Goal: Task Accomplishment & Management: Manage account settings

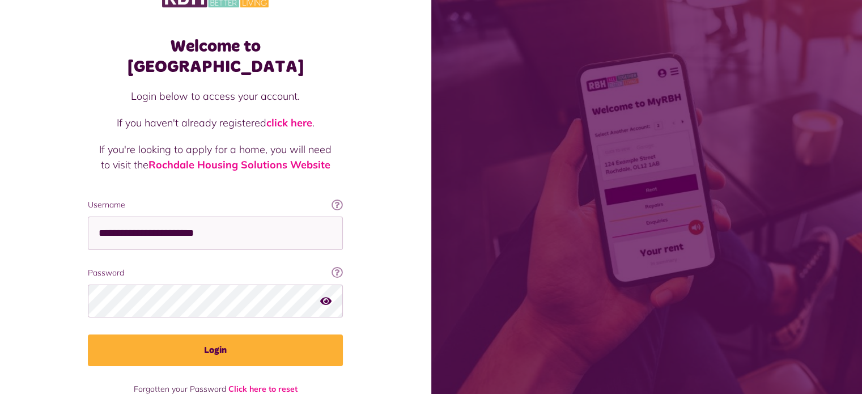
scroll to position [41, 0]
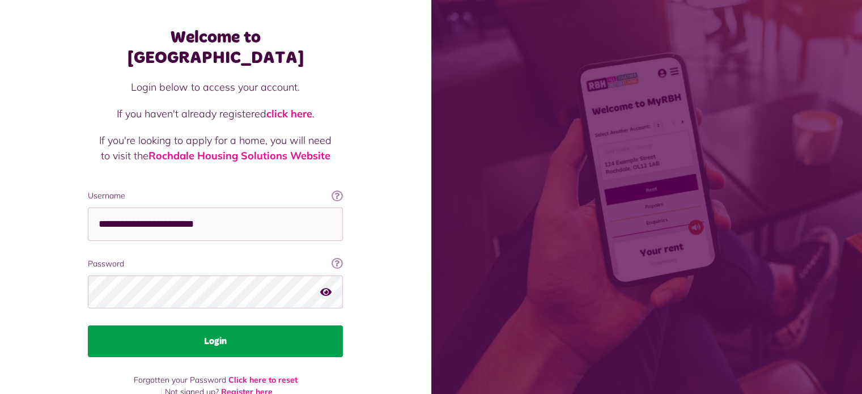
click at [217, 325] on button "Login" at bounding box center [215, 341] width 255 height 32
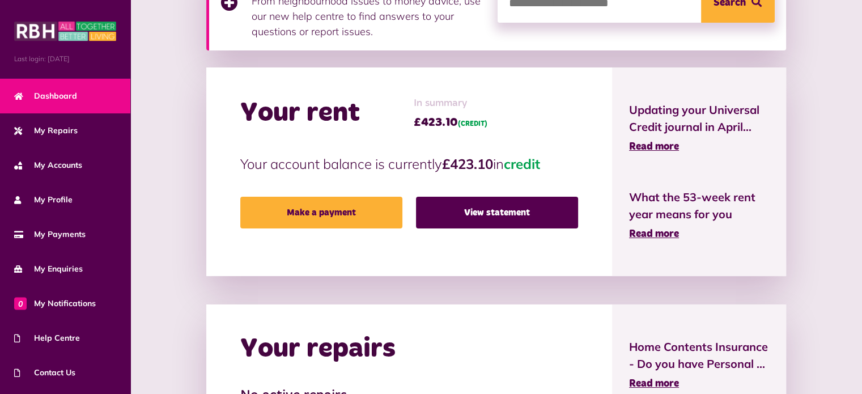
scroll to position [11, 0]
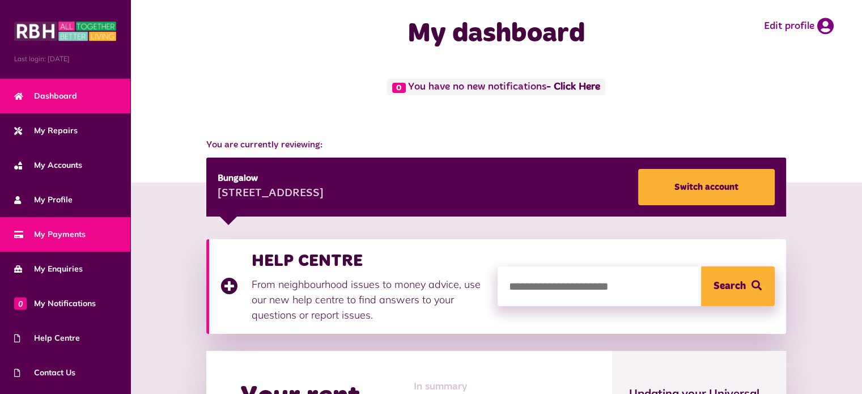
click at [67, 229] on span "My Payments" at bounding box center [49, 234] width 71 height 12
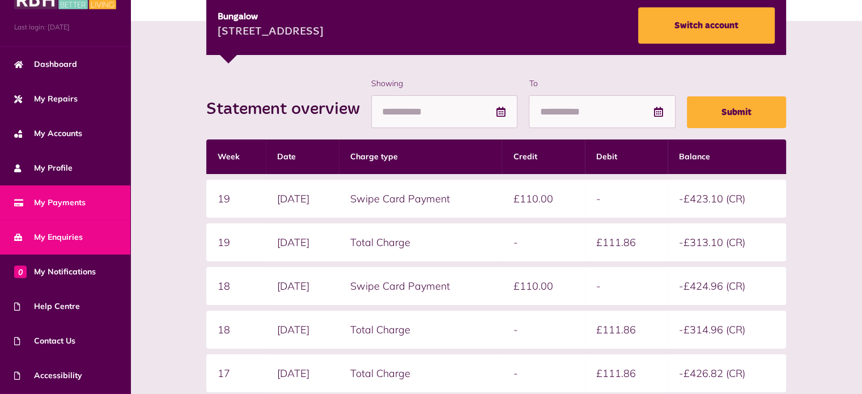
scroll to position [64, 0]
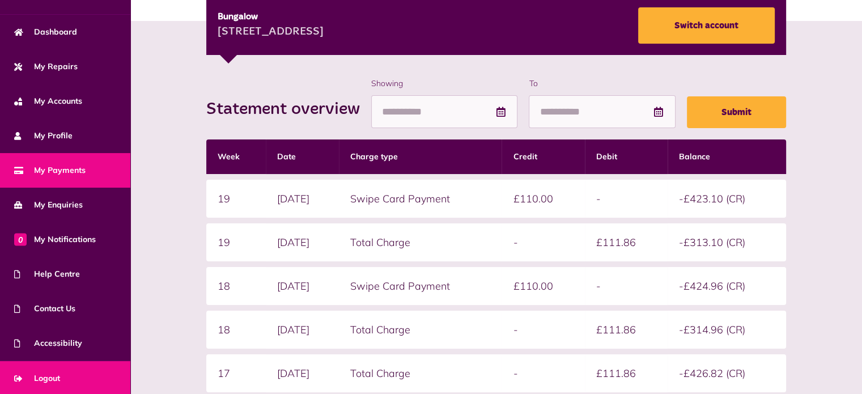
click at [52, 372] on span "Logout" at bounding box center [37, 378] width 46 height 12
